Goal: Task Accomplishment & Management: Use online tool/utility

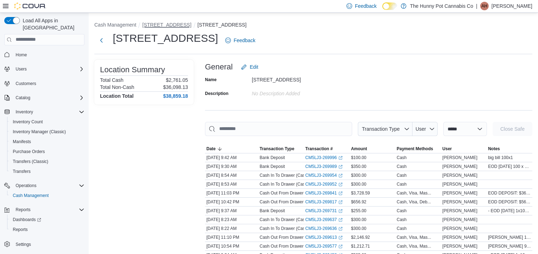
click at [166, 24] on button "[STREET_ADDRESS]" at bounding box center [166, 25] width 49 height 6
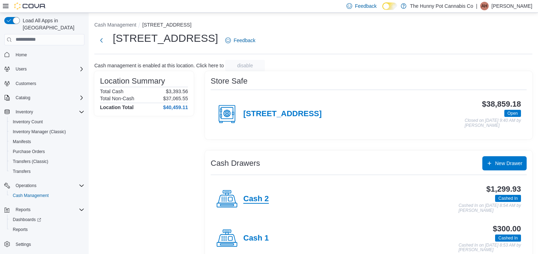
click at [245, 201] on h4 "Cash 2" at bounding box center [256, 199] width 26 height 9
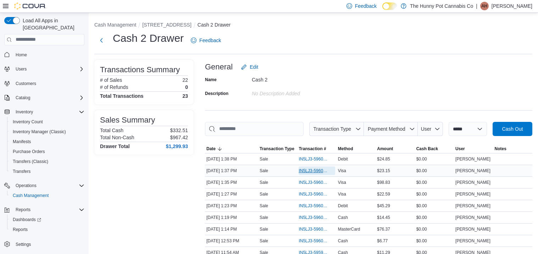
click at [313, 168] on span "IN5LJ3-5960525" at bounding box center [313, 171] width 29 height 6
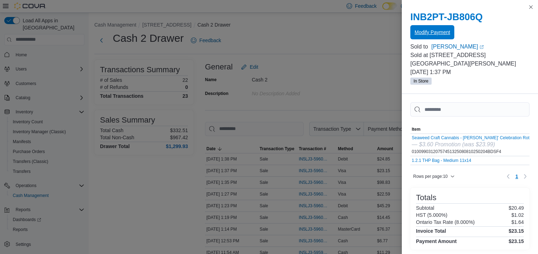
click at [432, 35] on span "Modify Payment" at bounding box center [432, 32] width 35 height 7
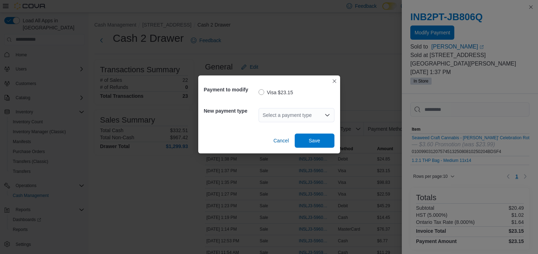
click at [309, 113] on div "Select a payment type" at bounding box center [297, 115] width 76 height 14
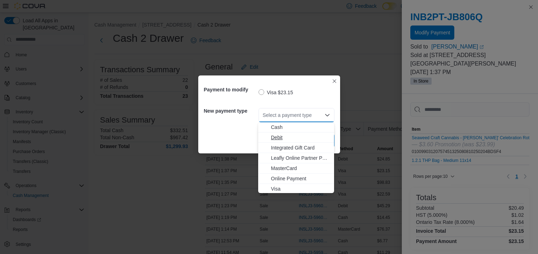
click at [277, 137] on span "Debit" at bounding box center [300, 137] width 59 height 7
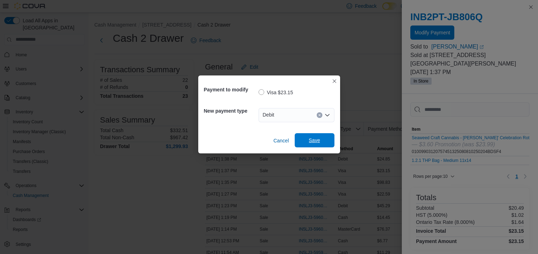
click at [320, 140] on span "Save" at bounding box center [314, 140] width 31 height 14
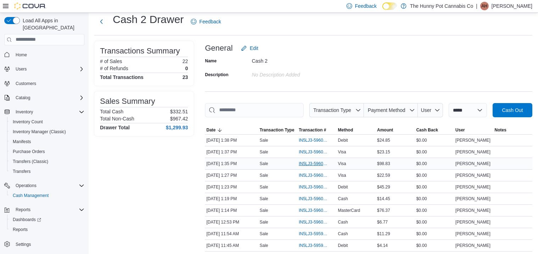
scroll to position [21, 0]
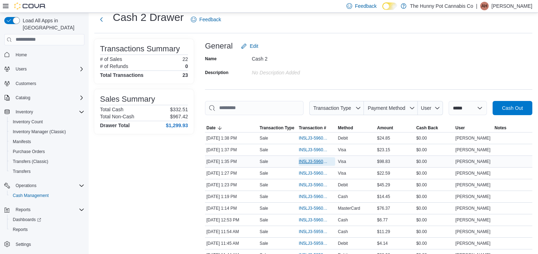
click at [316, 160] on span "IN5LJ3-5960505" at bounding box center [313, 162] width 29 height 6
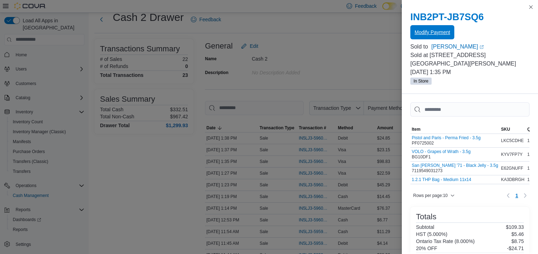
click at [439, 37] on span "Modify Payment" at bounding box center [432, 32] width 35 height 14
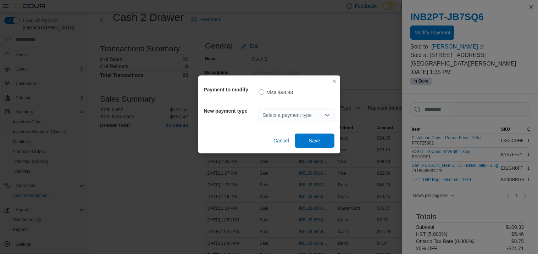
click at [278, 113] on div "Select a payment type" at bounding box center [297, 115] width 76 height 14
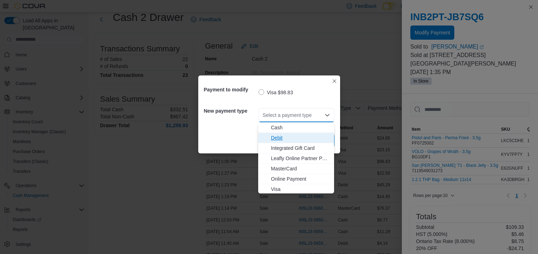
click at [278, 139] on span "Debit" at bounding box center [300, 137] width 59 height 7
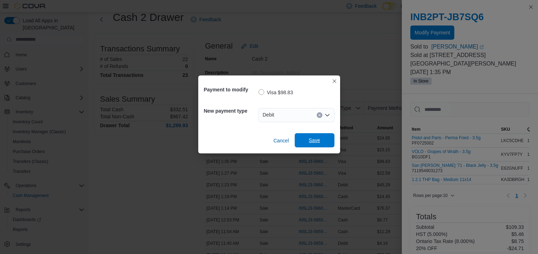
click at [306, 142] on span "Save" at bounding box center [314, 140] width 31 height 14
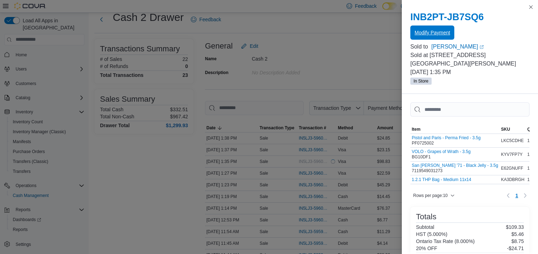
scroll to position [0, 0]
